Goal: Task Accomplishment & Management: Complete application form

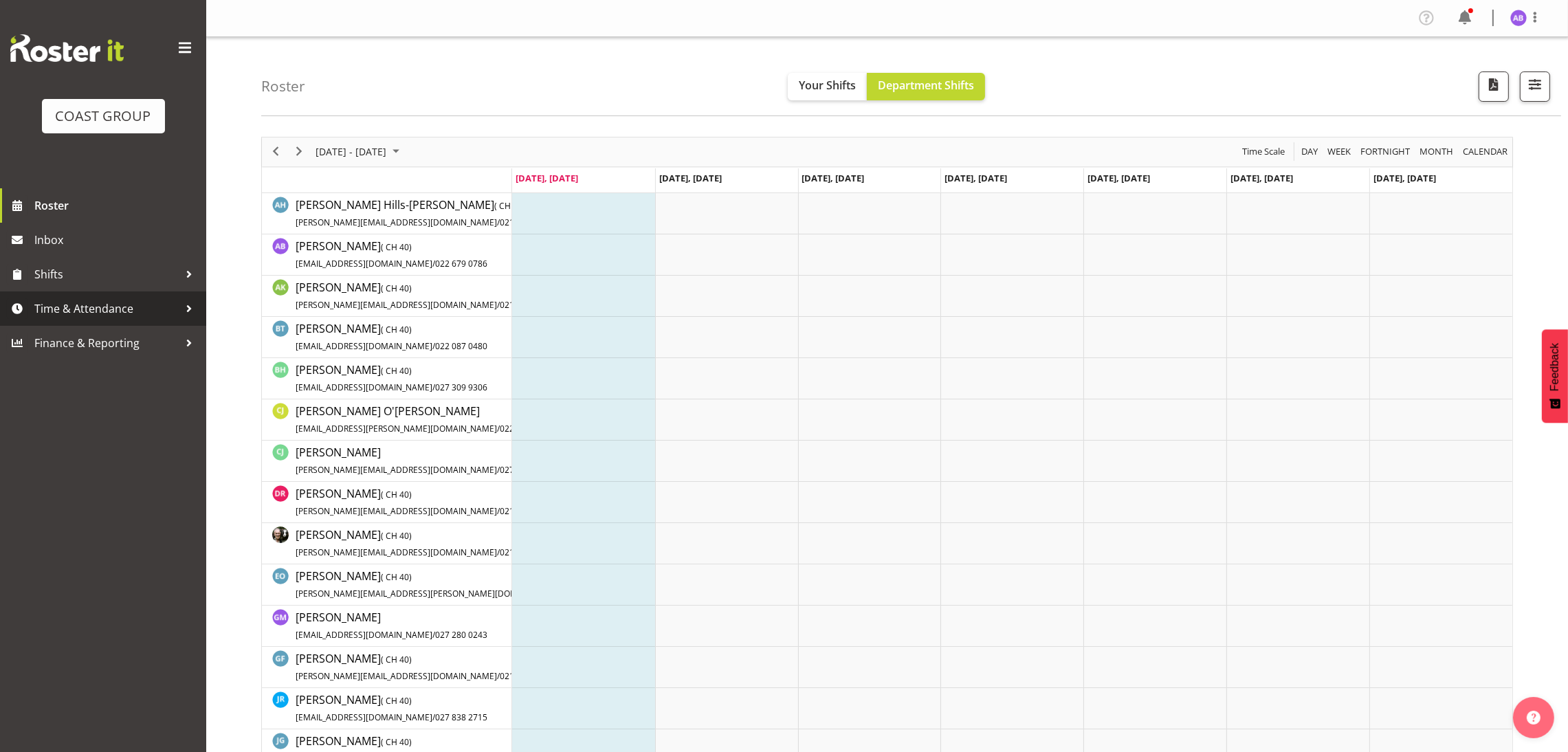
click at [148, 309] on span "Time & Attendance" at bounding box center [106, 309] width 145 height 21
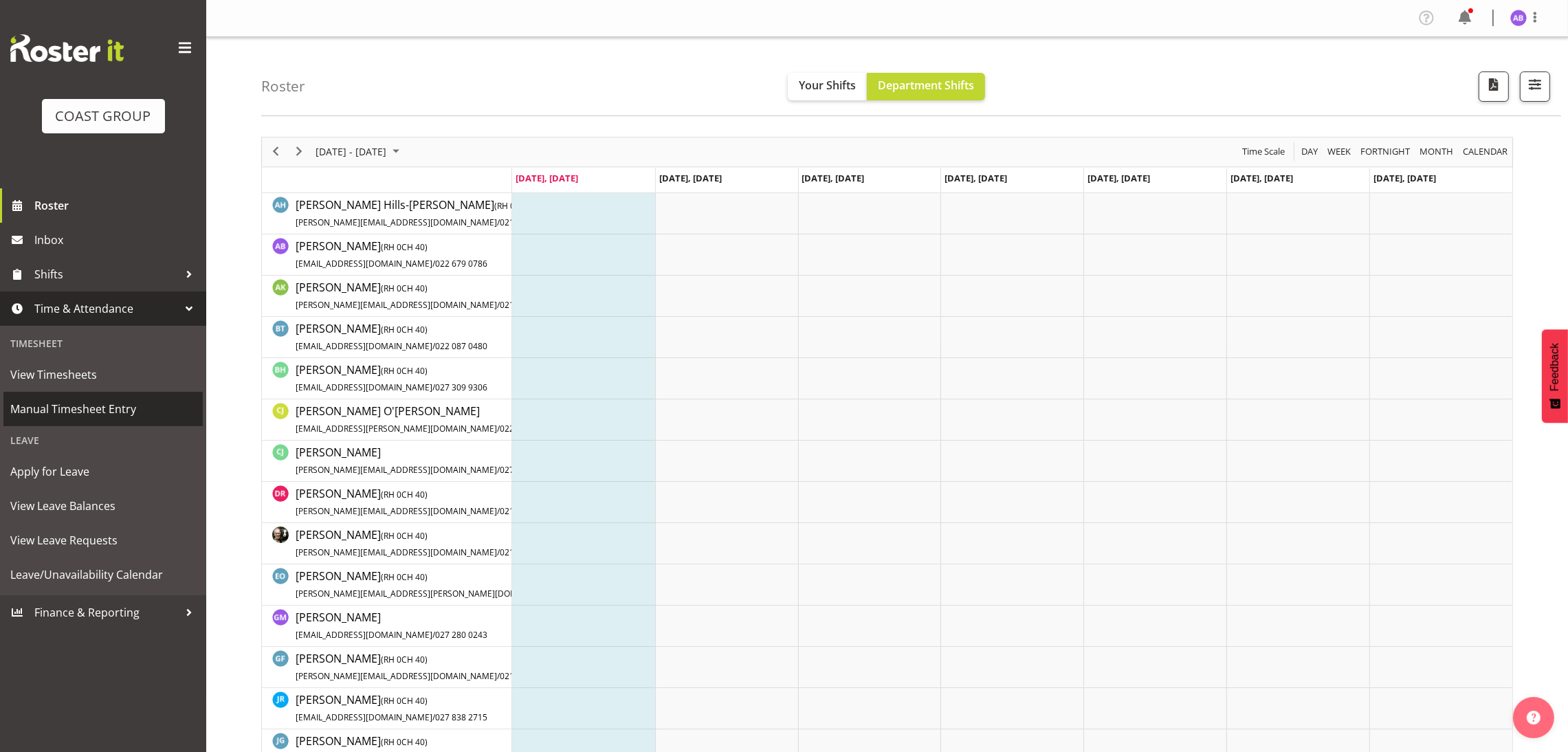
click at [122, 408] on span "Manual Timesheet Entry" at bounding box center [103, 408] width 186 height 21
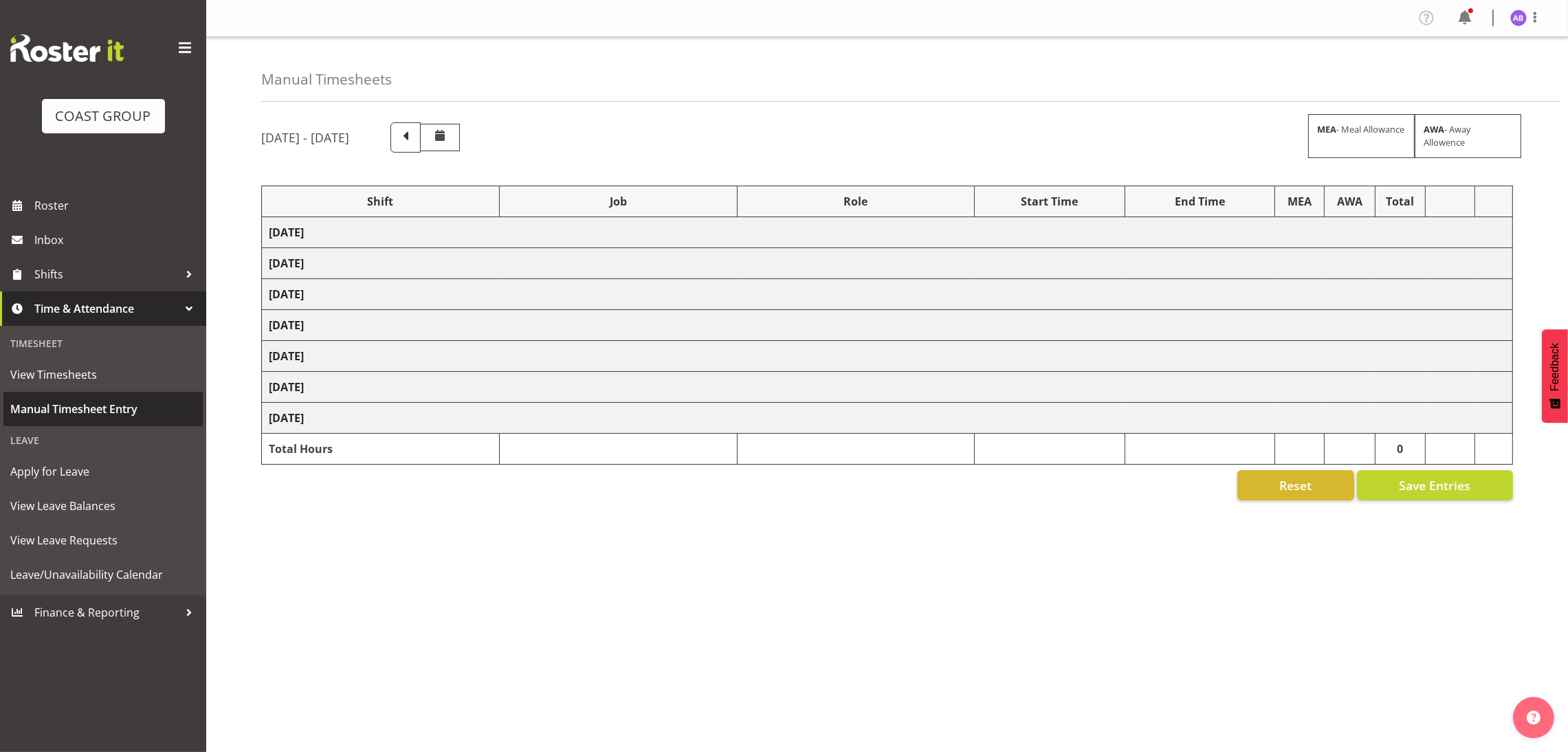
select select "624"
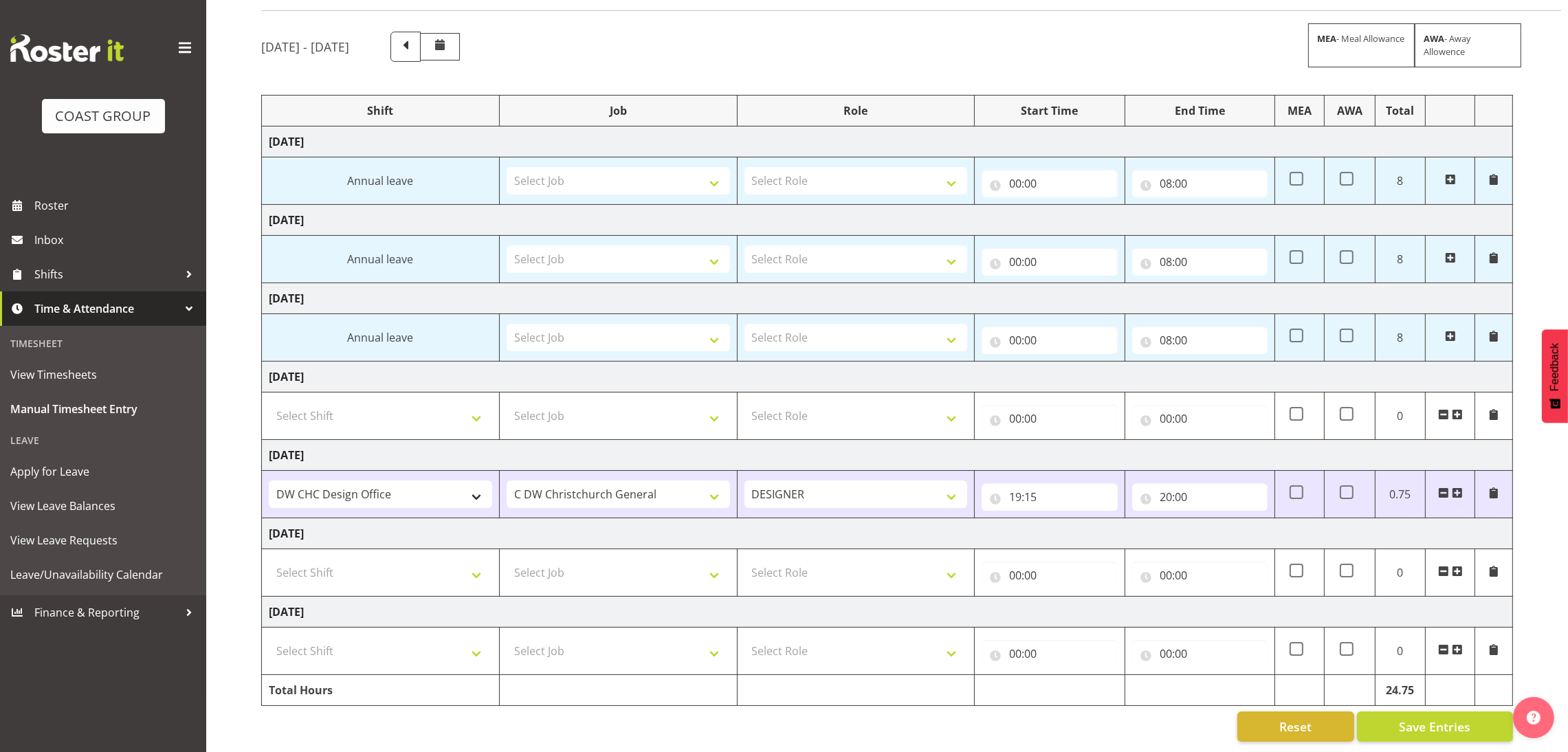
scroll to position [108, 0]
click at [468, 573] on td "Select Shift DW CHC Design Office DW CHC General Work Aug DW CHC General Work D…" at bounding box center [381, 573] width 238 height 47
click at [459, 565] on select "Select Shift DW CHC Design Office DW CHC General Work Aug DW CHC General Work D…" at bounding box center [381, 573] width 224 height 28
select select "1512"
click at [269, 559] on select "Select Shift DW CHC Design Office DW CHC General Work Aug DW CHC General Work D…" at bounding box center [381, 573] width 224 height 28
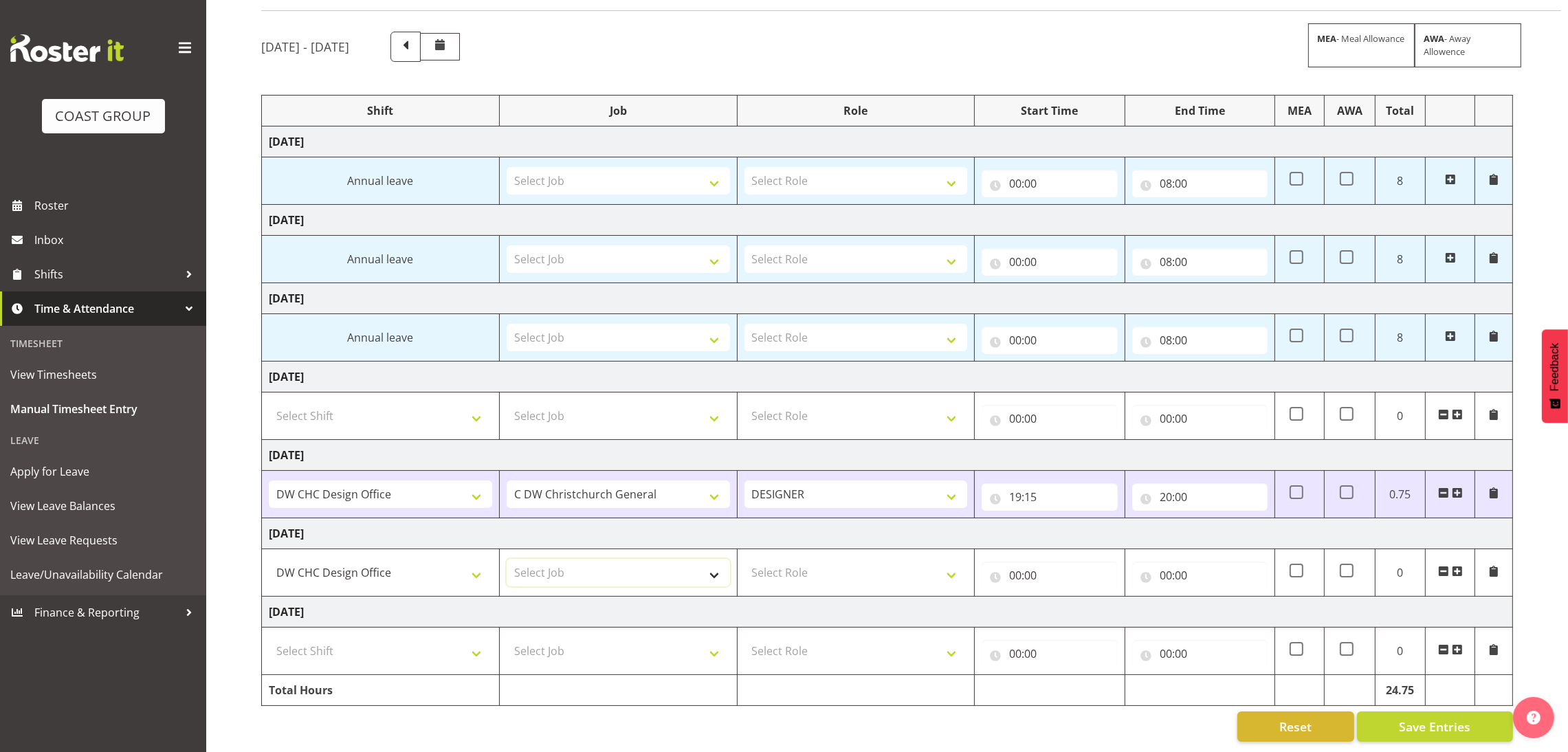
click at [603, 559] on select "Select Job 1 Carlton Events 1 [PERSON_NAME][GEOGRAPHIC_DATA] 1 [PERSON_NAME][GE…" at bounding box center [618, 573] width 224 height 28
select select "624"
click at [822, 596] on td "[DATE]" at bounding box center [888, 612] width 1252 height 31
click at [824, 576] on td "Select Role DESIGNER Designer" at bounding box center [856, 573] width 238 height 47
click at [835, 565] on select "Select Role DESIGNER Designer" at bounding box center [856, 573] width 224 height 28
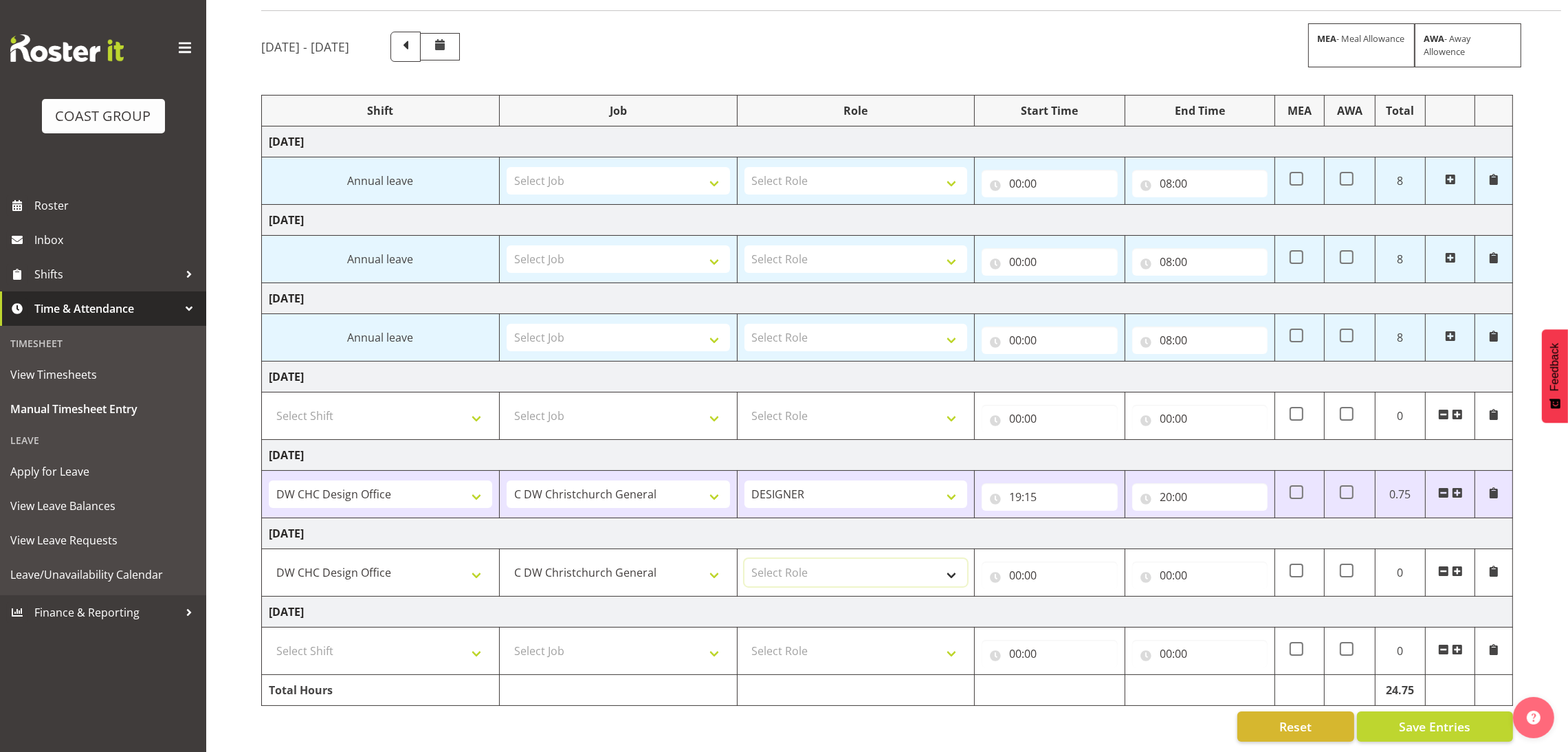
select select "215"
click at [745, 559] on select "Select Role DESIGNER Designer" at bounding box center [856, 573] width 224 height 28
click at [1016, 575] on td "00:00 00 01 02 03 04 05 06 07 08 09 10 11 12 13 14 15 16 17 18 19 20 21 22 23 :…" at bounding box center [1050, 573] width 150 height 47
click at [1044, 566] on input "00:00" at bounding box center [1049, 576] width 135 height 28
click at [1074, 597] on select "00 01 02 03 04 05 06 07 08 09 10 11 12 13 14 15 16 17 18 19 20 21 22 23" at bounding box center [1075, 611] width 31 height 28
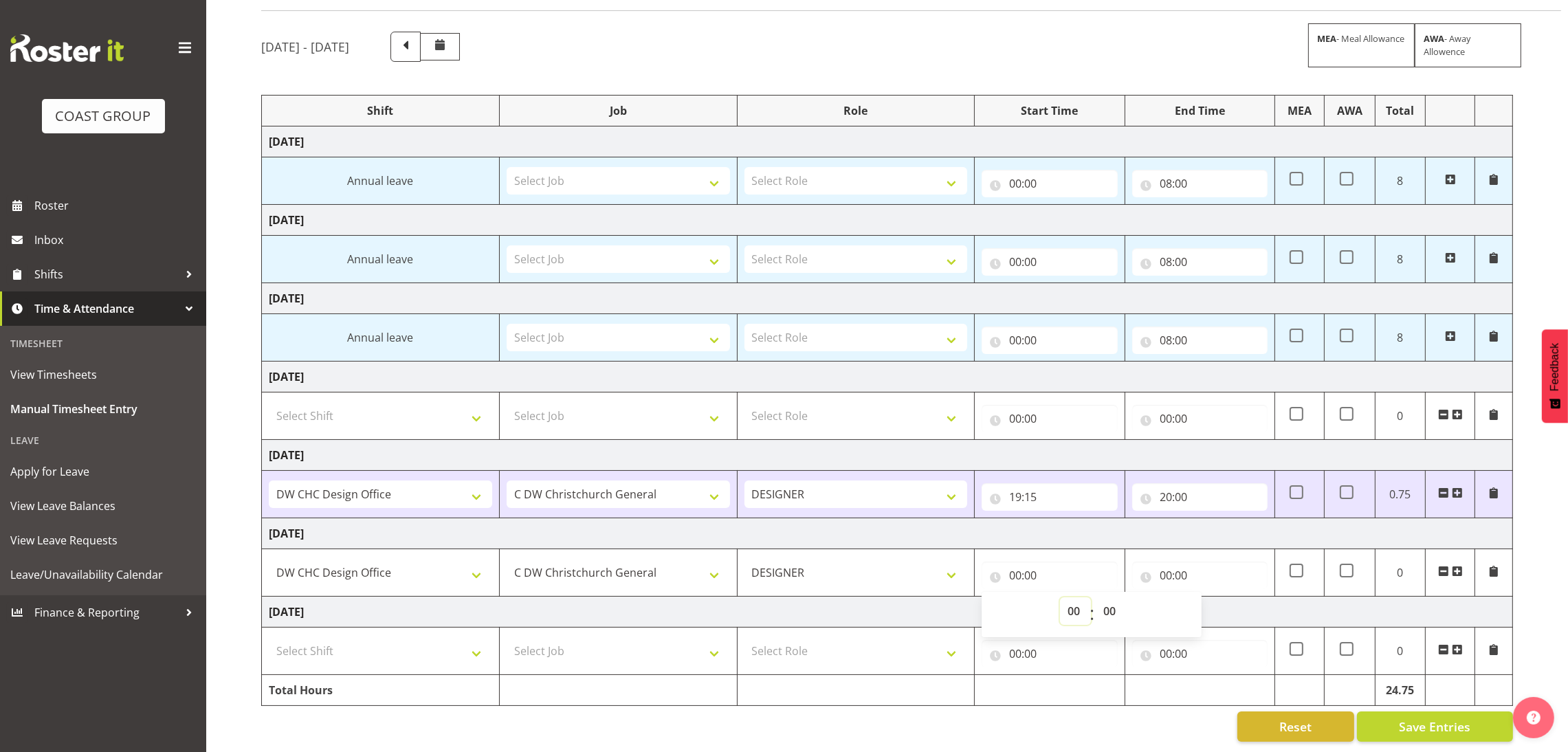
select select "8"
click at [1060, 597] on select "00 01 02 03 04 05 06 07 08 09 10 11 12 13 14 15 16 17 18 19 20 21 22 23" at bounding box center [1075, 611] width 31 height 28
type input "08:00"
click at [1177, 562] on input "00:00" at bounding box center [1200, 576] width 135 height 28
click at [1227, 597] on select "00 01 02 03 04 05 06 07 08 09 10 11 12 13 14 15 16 17 18 19 20 21 22 23" at bounding box center [1226, 611] width 31 height 28
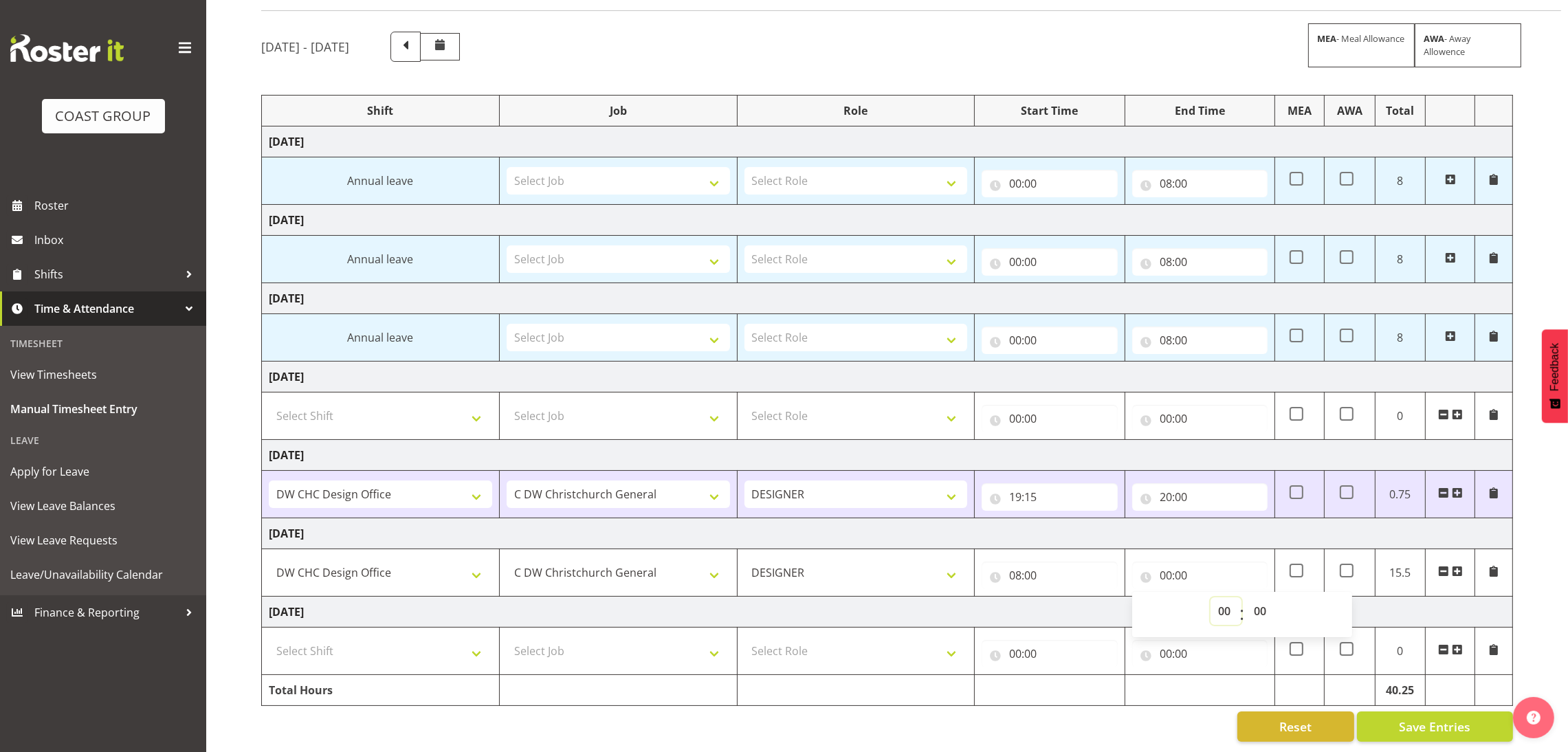
select select "16"
click at [1211, 597] on select "00 01 02 03 04 05 06 07 08 09 10 11 12 13 14 15 16 17 18 19 20 21 22 23" at bounding box center [1226, 611] width 31 height 28
type input "16:00"
drag, startPoint x: 1269, startPoint y: 603, endPoint x: 1268, endPoint y: 596, distance: 7.1
click at [1268, 598] on select "00 01 02 03 04 05 06 07 08 09 10 11 12 13 14 15 16 17 18 19 20 21 22 23 24 25 2…" at bounding box center [1262, 611] width 31 height 28
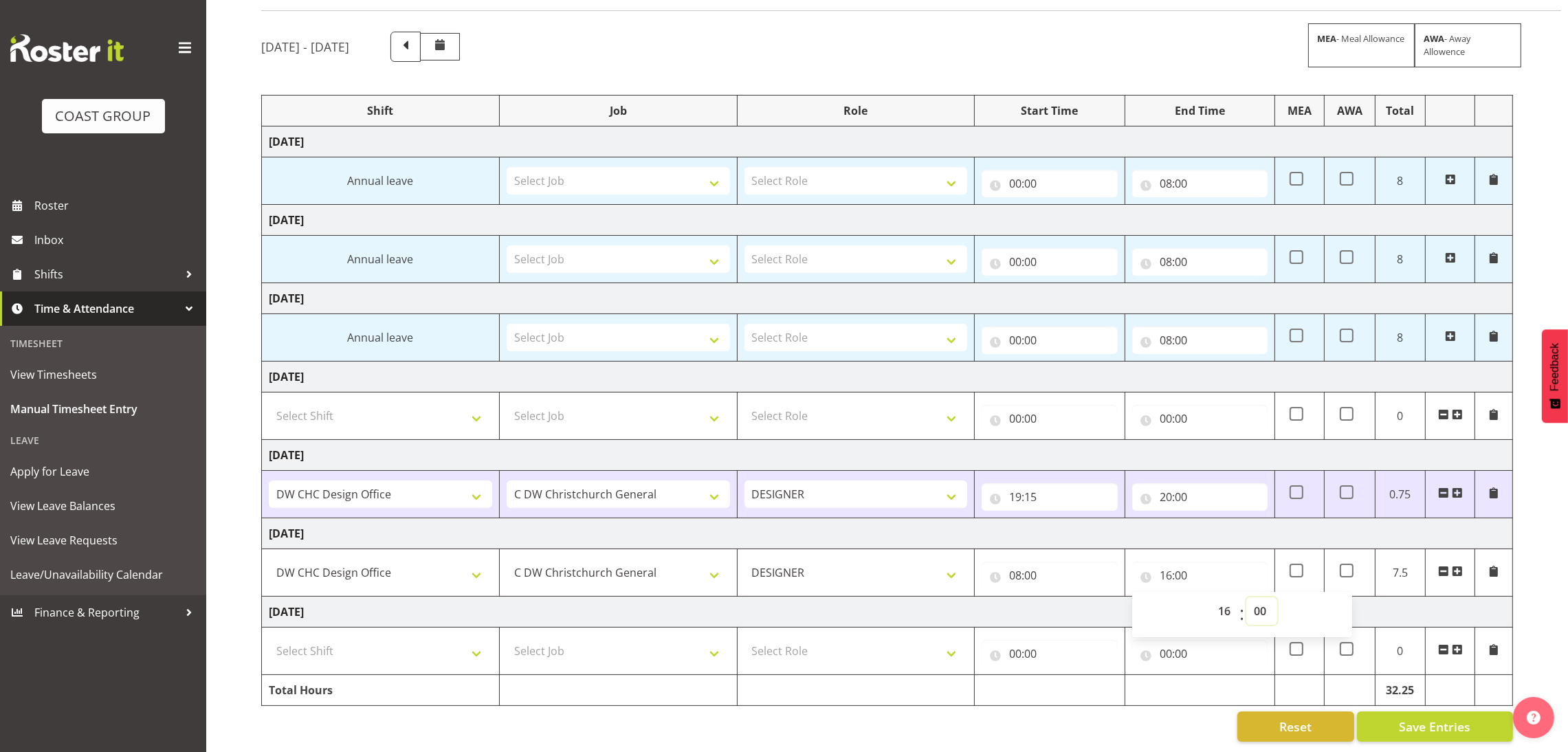
select select "30"
click at [1246, 597] on select "00 01 02 03 04 05 06 07 08 09 10 11 12 13 14 15 16 17 18 19 20 21 22 23 24 25 2…" at bounding box center [1262, 611] width 31 height 28
type input "16:30"
click at [1456, 566] on span at bounding box center [1457, 571] width 11 height 11
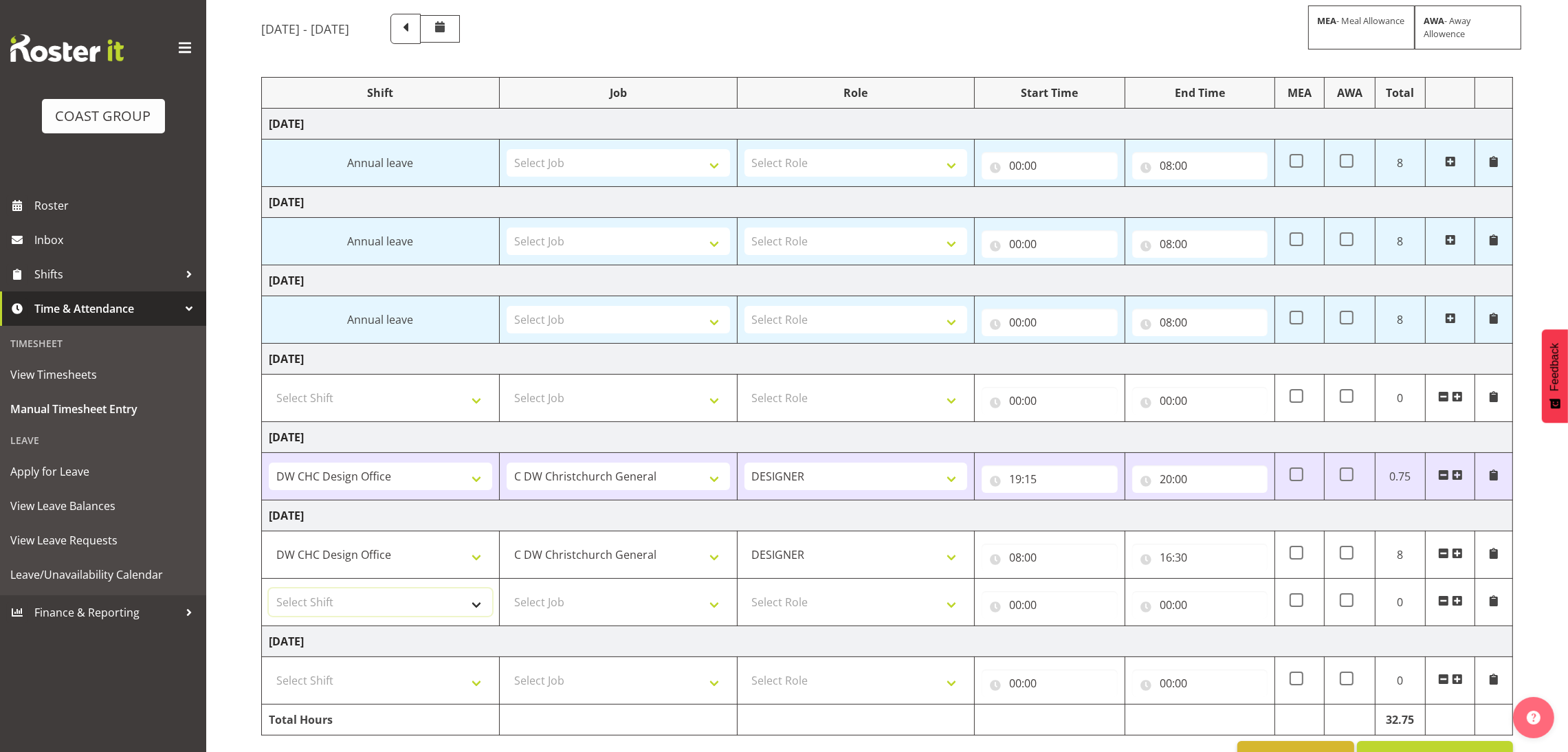
click at [444, 603] on select "Select Shift DW CHC Design Office DW CHC General Work Aug DW CHC General Work D…" at bounding box center [381, 603] width 224 height 28
select select "1512"
click at [269, 590] on select "Select Shift DW CHC Design Office DW CHC General Work Aug DW CHC General Work D…" at bounding box center [381, 603] width 224 height 28
click at [597, 609] on select "Select Job 1 Carlton Events 1 [PERSON_NAME][GEOGRAPHIC_DATA] 1 [PERSON_NAME][GE…" at bounding box center [618, 603] width 224 height 28
click at [837, 615] on select "Select Role DESIGNER Designer" at bounding box center [856, 603] width 224 height 28
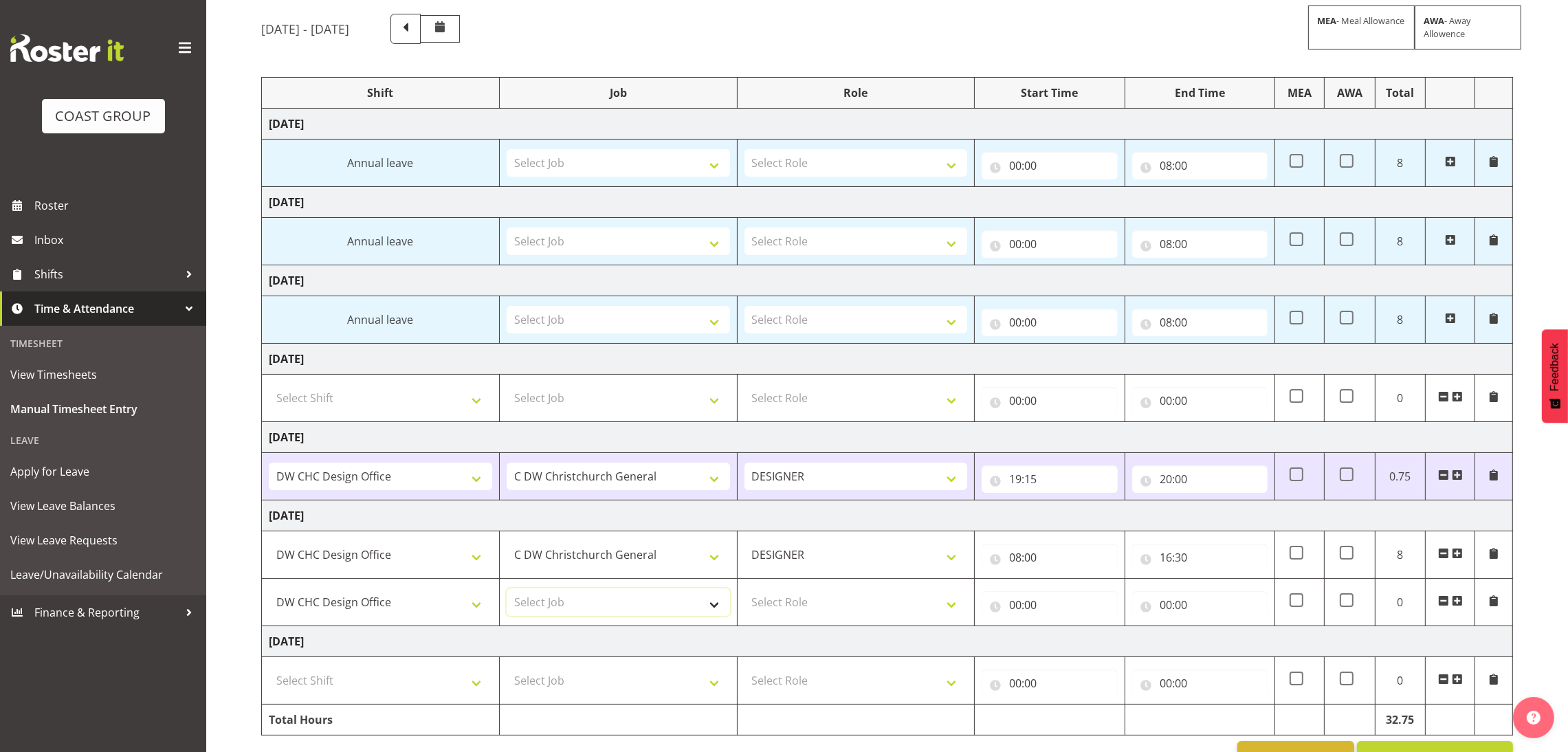
drag, startPoint x: 689, startPoint y: 608, endPoint x: 698, endPoint y: 613, distance: 10.3
click at [692, 610] on select "Select Job 1 Carlton Events 1 [PERSON_NAME][GEOGRAPHIC_DATA] 1 [PERSON_NAME][GE…" at bounding box center [618, 603] width 224 height 28
select select "624"
click at [791, 614] on select "Select Role DESIGNER Designer" at bounding box center [856, 603] width 224 height 28
select select "215"
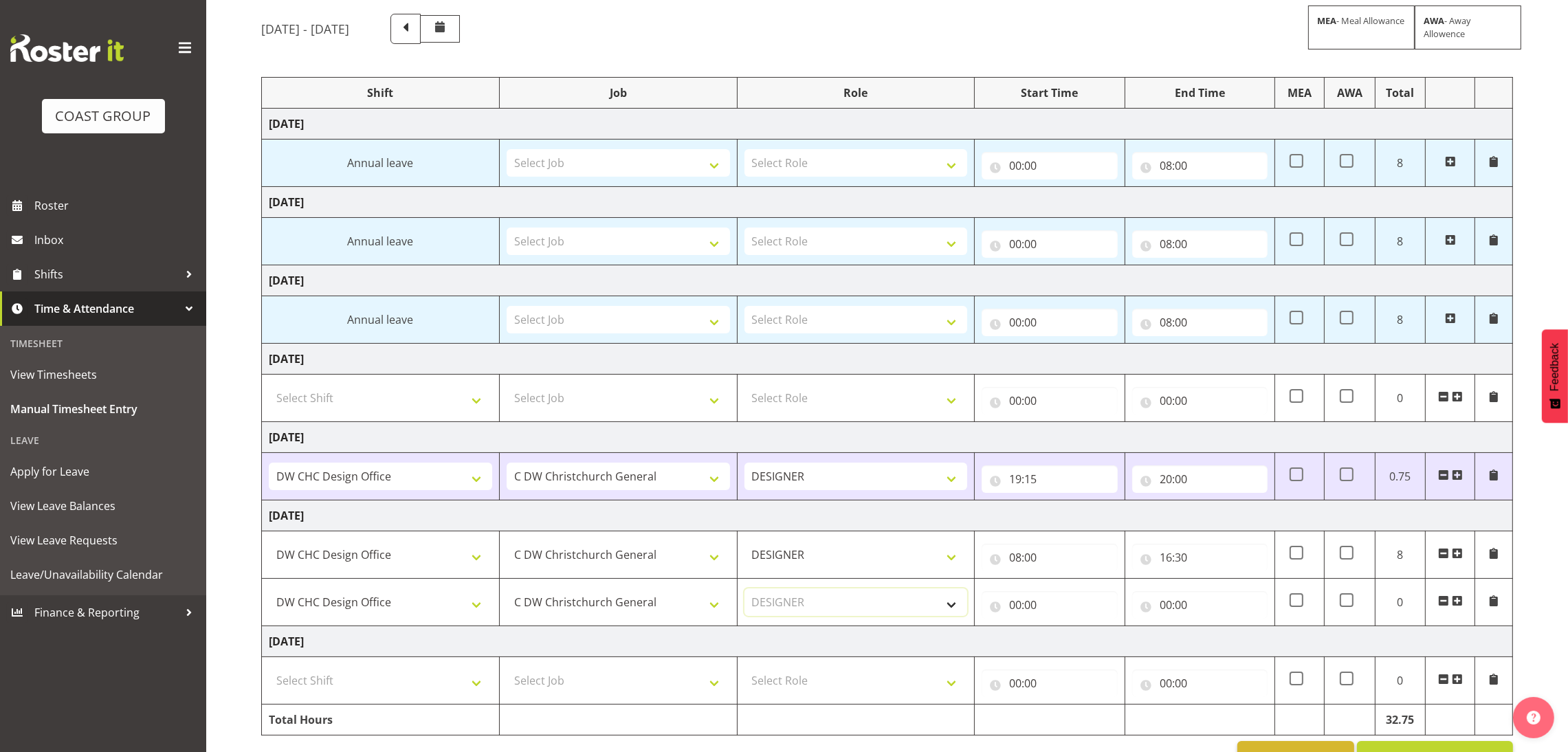
click at [745, 590] on select "Select Role DESIGNER Designer" at bounding box center [856, 603] width 224 height 28
click at [1017, 611] on input "00:00" at bounding box center [1049, 605] width 135 height 28
click at [1071, 648] on select "00 01 02 03 04 05 06 07 08 09 10 11 12 13 14 15 16 17 18 19 20 21 22 23" at bounding box center [1075, 641] width 31 height 28
select select "22"
click at [1060, 629] on select "00 01 02 03 04 05 06 07 08 09 10 11 12 13 14 15 16 17 18 19 20 21 22 23" at bounding box center [1075, 641] width 31 height 28
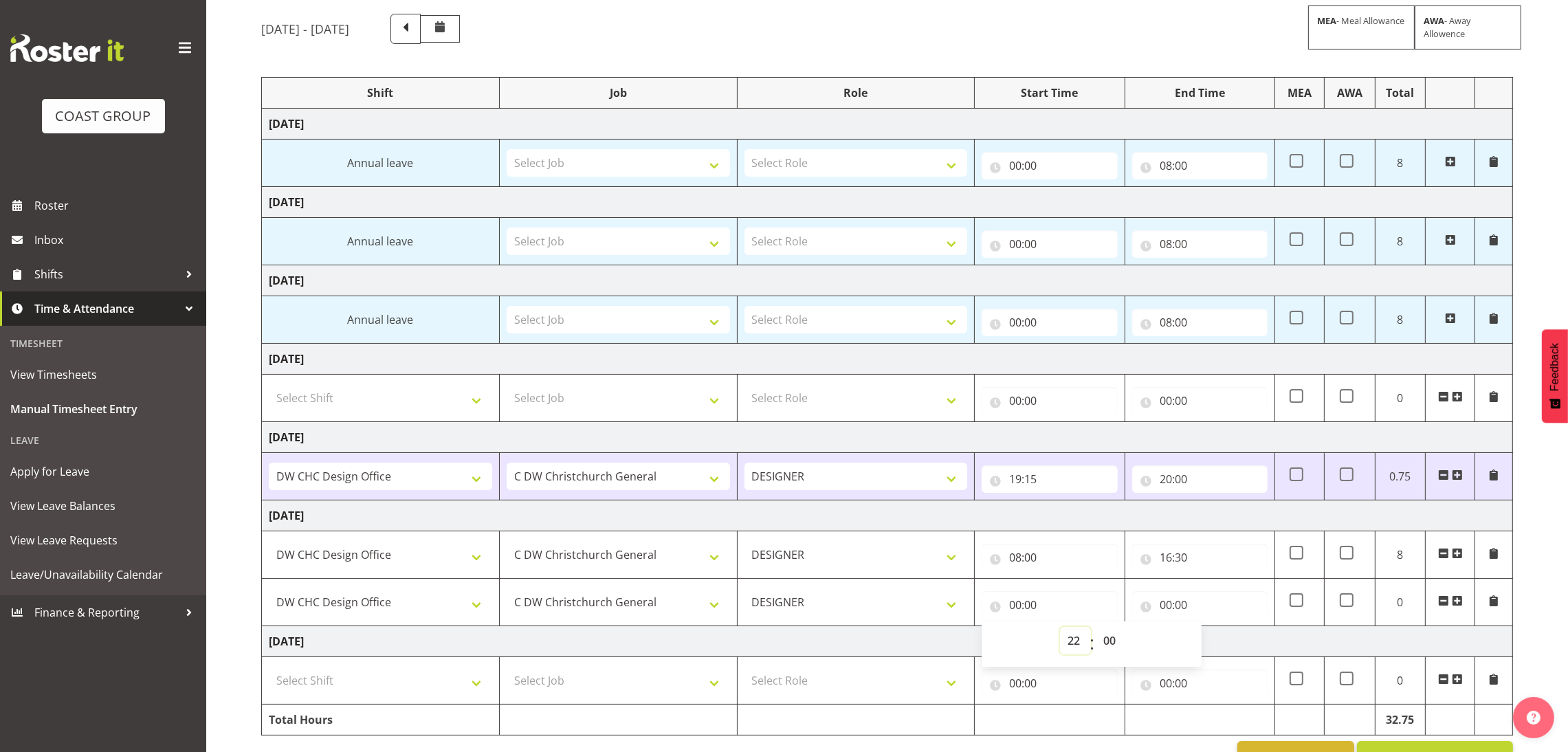
type input "22:00"
click at [1153, 606] on input "00:00" at bounding box center [1200, 605] width 135 height 28
click at [1214, 641] on select "00 01 02 03 04 05 06 07 08 09 10 11 12 13 14 15 16 17 18 19 20 21 22 23" at bounding box center [1226, 641] width 31 height 28
select select "23"
click at [1211, 629] on select "00 01 02 03 04 05 06 07 08 09 10 11 12 13 14 15 16 17 18 19 20 21 22 23" at bounding box center [1226, 641] width 31 height 28
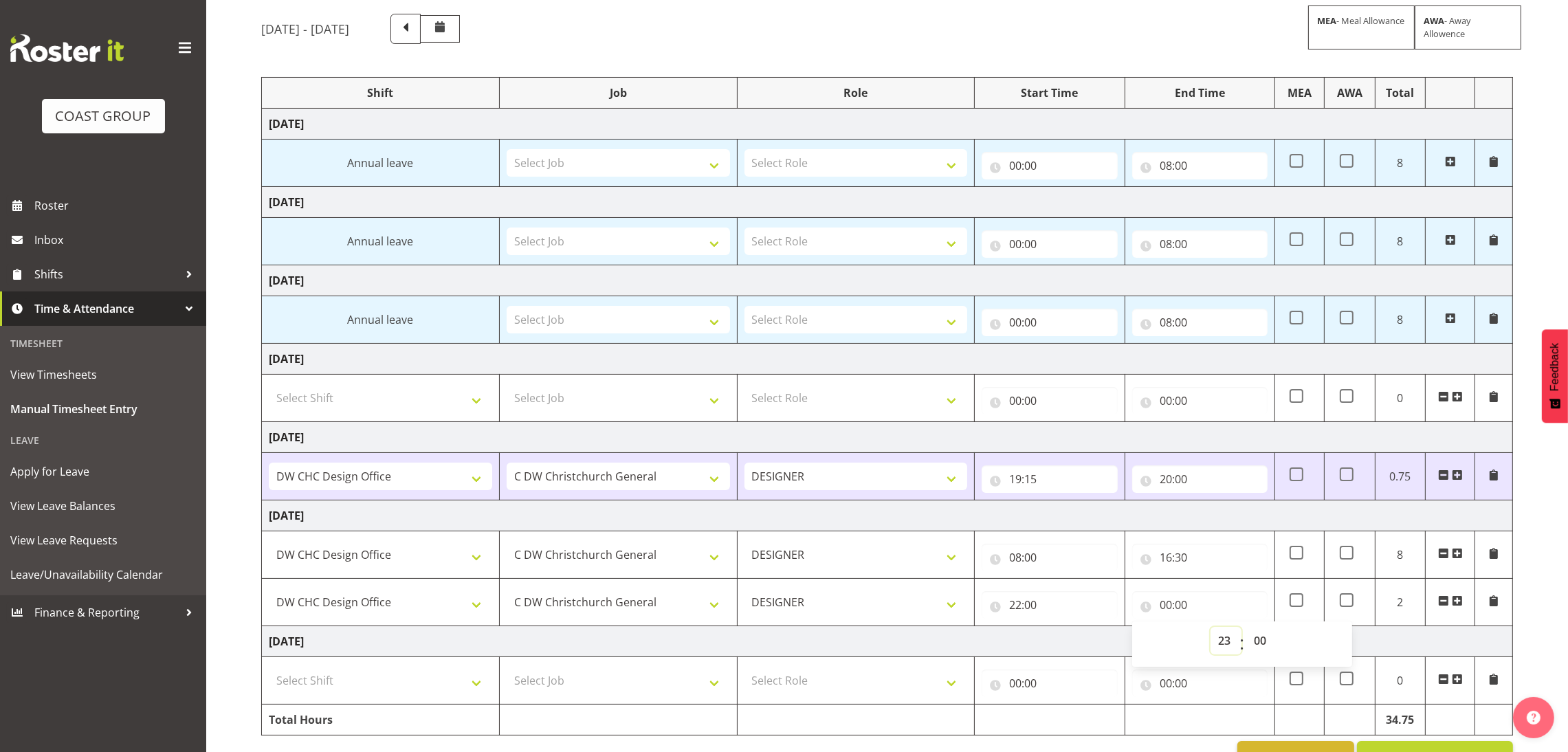
type input "23:00"
click at [1210, 607] on input "23:00" at bounding box center [1200, 605] width 135 height 28
click at [1030, 517] on td "[DATE]" at bounding box center [888, 516] width 1252 height 31
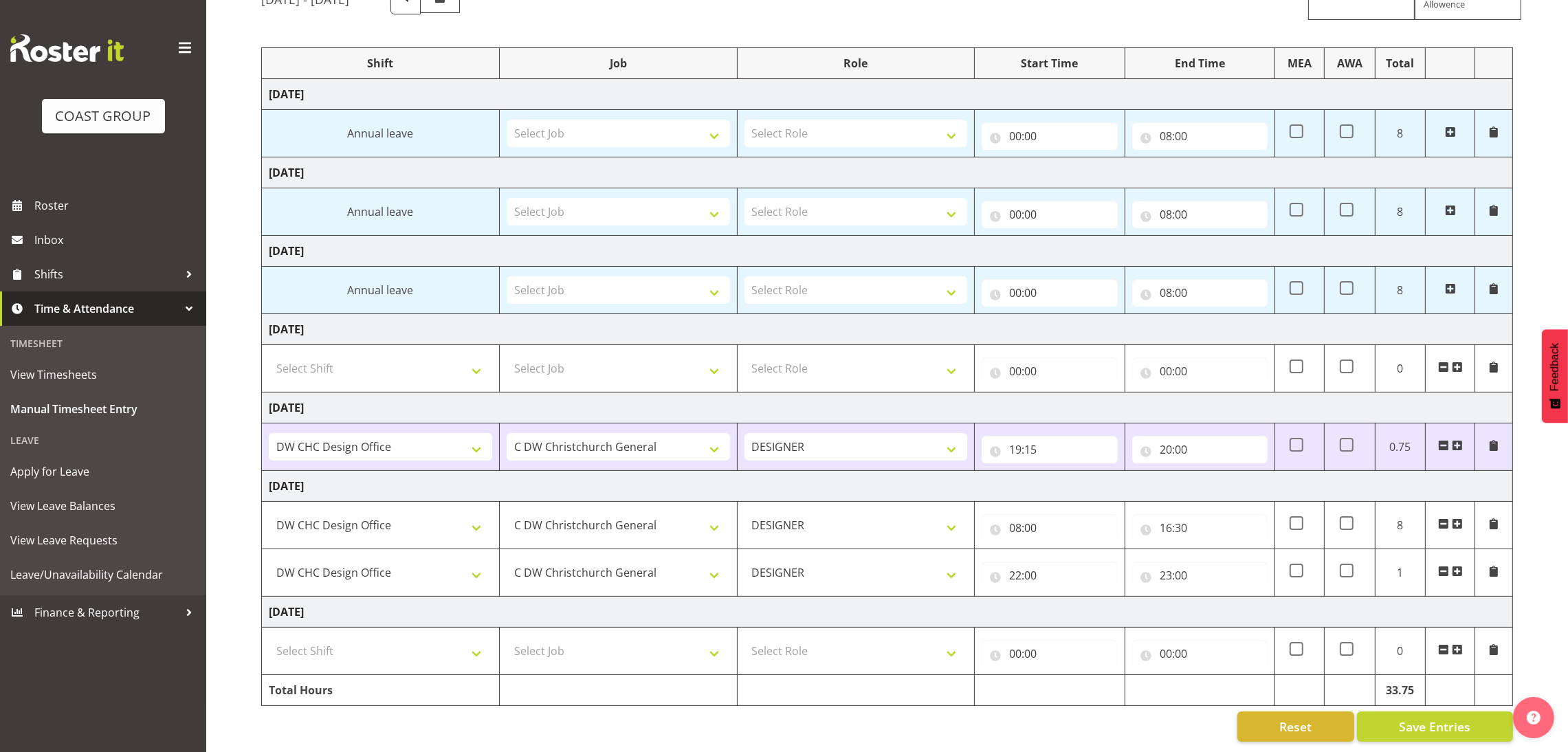
scroll to position [156, 0]
click at [1396, 712] on button "Save Entries" at bounding box center [1435, 726] width 156 height 30
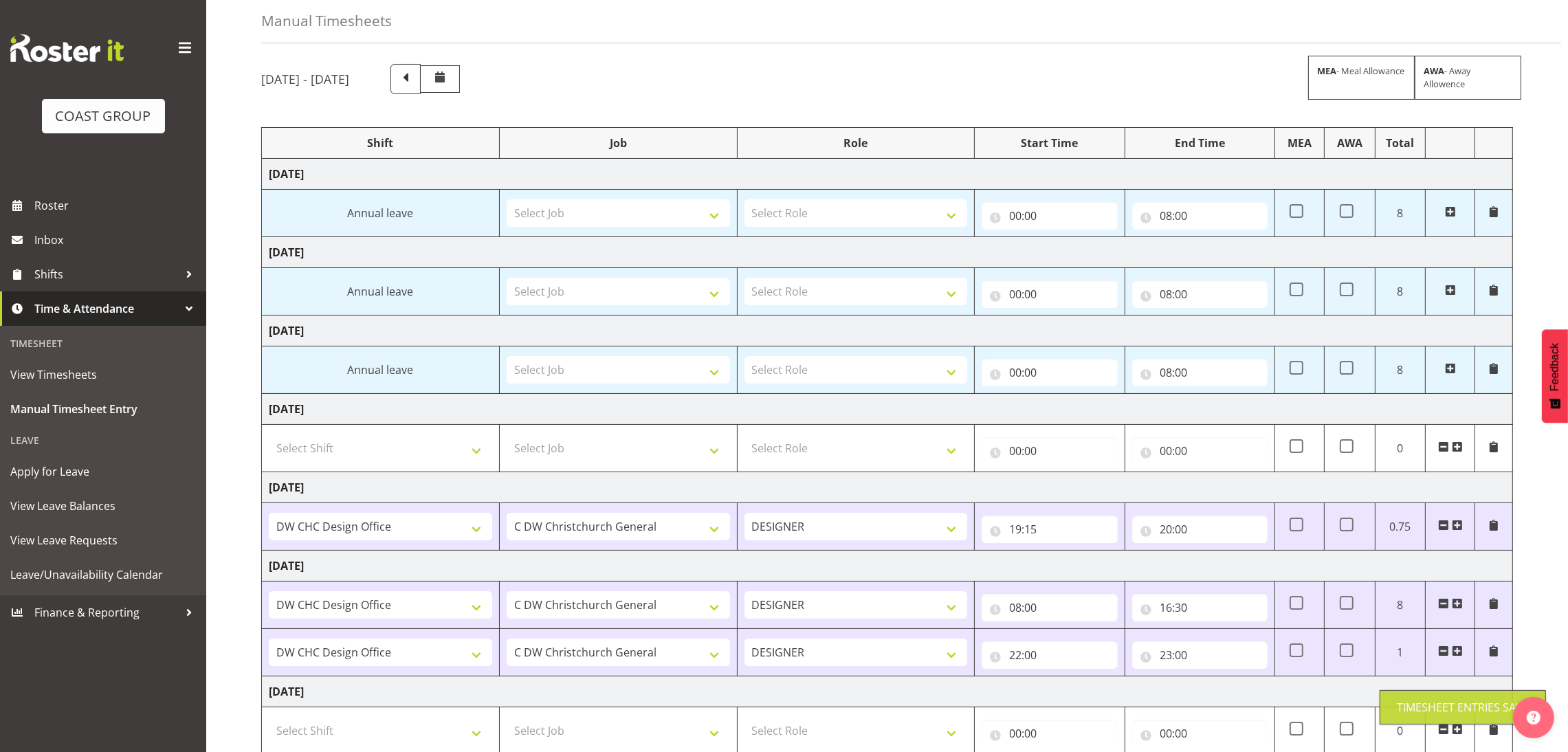
scroll to position [0, 0]
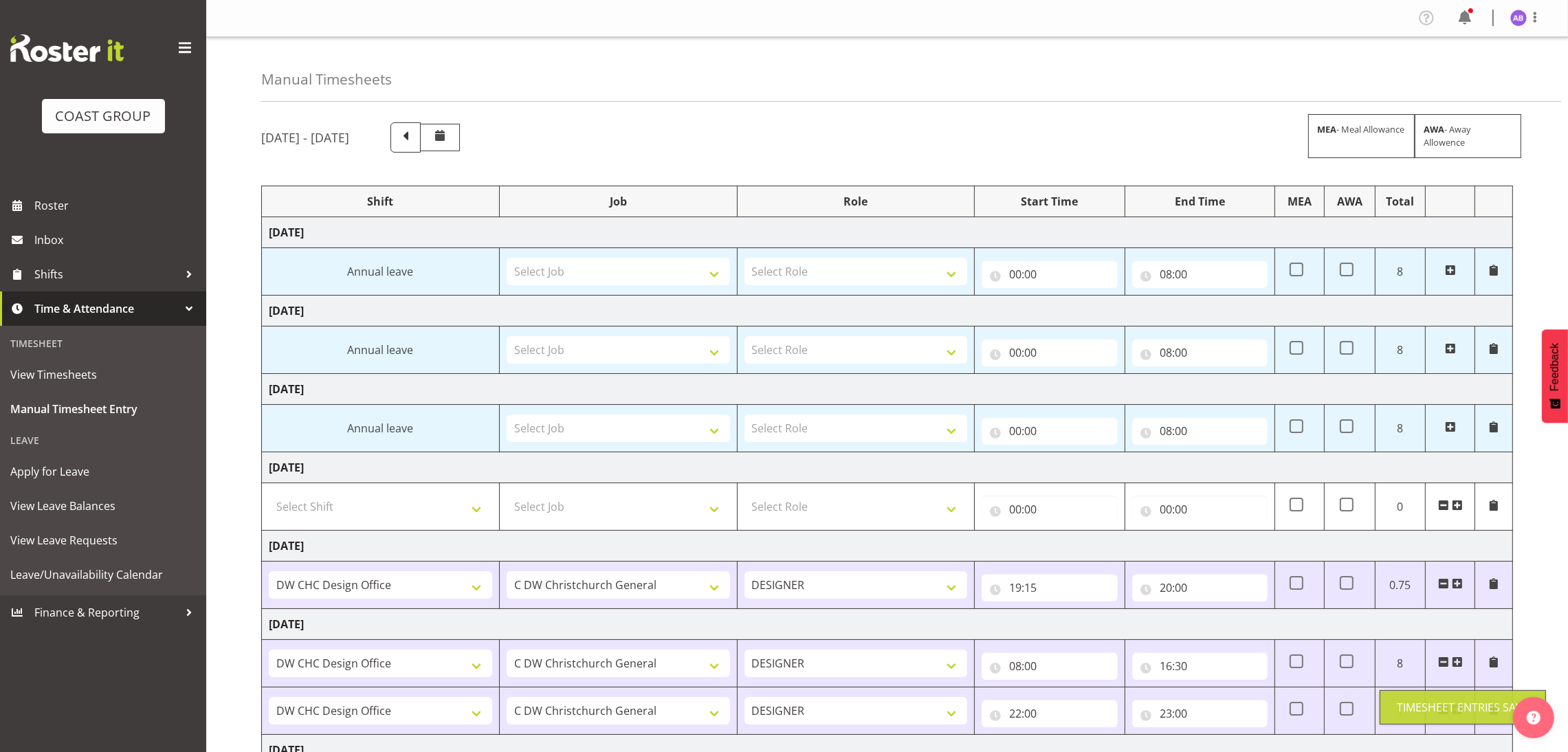
click at [1528, 29] on div "Profile Log Out" at bounding box center [1485, 18] width 139 height 22
click at [1529, 18] on span at bounding box center [1535, 17] width 16 height 16
click at [1487, 75] on link "Log Out" at bounding box center [1477, 72] width 132 height 25
